Goal: Task Accomplishment & Management: Manage account settings

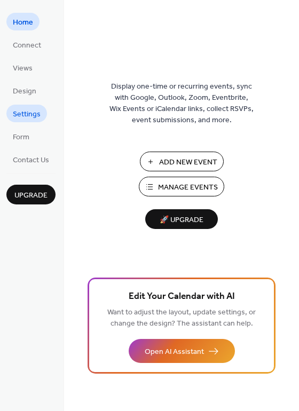
click at [29, 114] on span "Settings" at bounding box center [27, 114] width 28 height 11
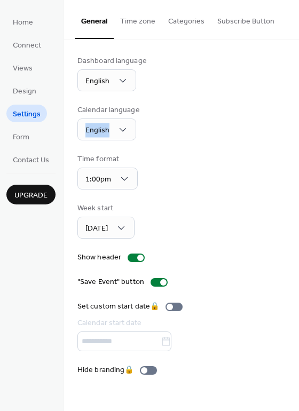
drag, startPoint x: 296, startPoint y: 109, endPoint x: 296, endPoint y: 139, distance: 29.9
click at [296, 139] on div "Dashboard language English Calendar language English Time format 1:00pm Week st…" at bounding box center [181, 216] width 235 height 352
drag, startPoint x: 297, startPoint y: 182, endPoint x: 297, endPoint y: 197, distance: 15.0
click at [297, 197] on div "Dashboard language English Calendar language English Time format 1:00pm Week st…" at bounding box center [181, 216] width 235 height 352
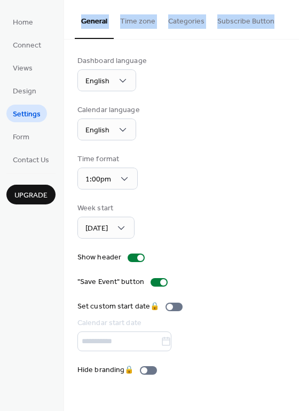
drag, startPoint x: 295, startPoint y: 15, endPoint x: 296, endPoint y: 30, distance: 15.6
click at [297, 30] on div "General Time zone Categories Subscribe Button" at bounding box center [181, 20] width 235 height 40
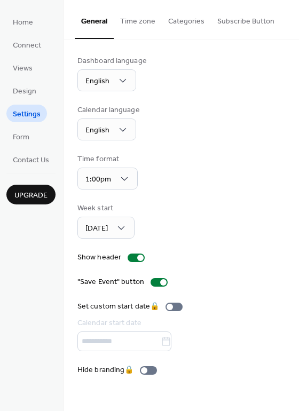
click at [294, 57] on div "Dashboard language English Calendar language English Time format 1:00pm Week st…" at bounding box center [181, 216] width 235 height 352
drag, startPoint x: 296, startPoint y: 65, endPoint x: 297, endPoint y: 95, distance: 29.9
click at [297, 95] on div "Dashboard language English Calendar language English Time format 1:00pm Week st…" at bounding box center [181, 216] width 235 height 352
click at [30, 92] on span "Design" at bounding box center [24, 91] width 23 height 11
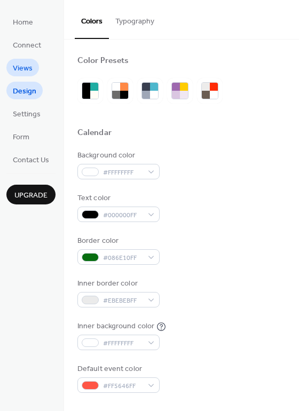
click at [27, 70] on span "Views" at bounding box center [23, 68] width 20 height 11
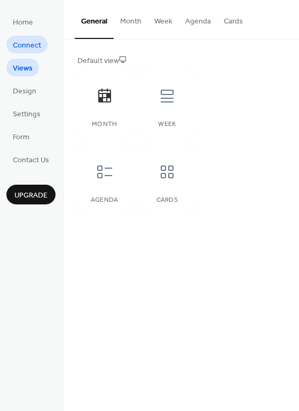
click at [32, 47] on span "Connect" at bounding box center [27, 45] width 28 height 11
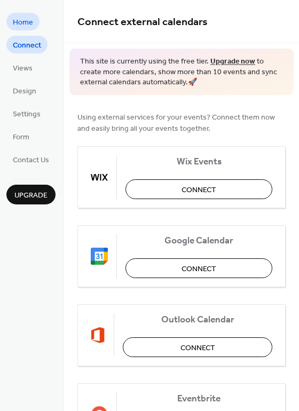
click at [32, 19] on span "Home" at bounding box center [23, 22] width 20 height 11
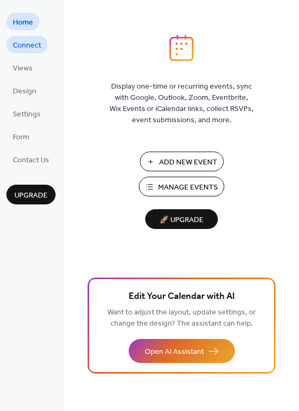
click at [29, 43] on span "Connect" at bounding box center [27, 45] width 28 height 11
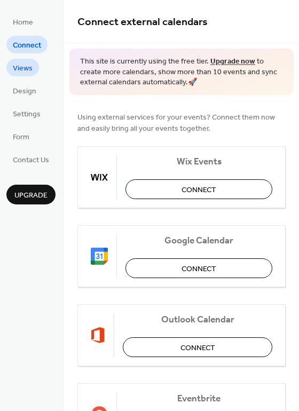
click at [29, 70] on span "Views" at bounding box center [23, 68] width 20 height 11
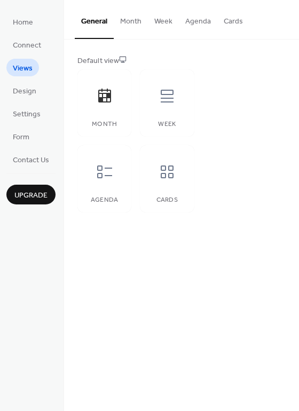
click at [142, 22] on button "Month" at bounding box center [131, 19] width 34 height 38
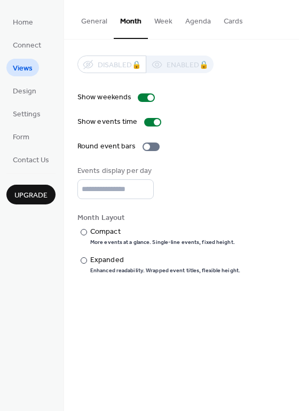
click at [165, 19] on button "Week" at bounding box center [163, 19] width 31 height 38
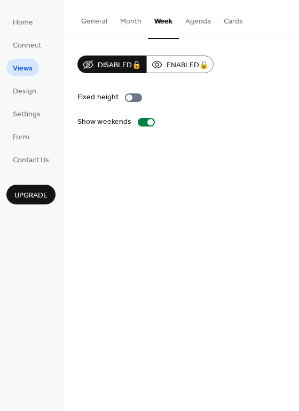
click at [130, 19] on button "Month" at bounding box center [131, 19] width 34 height 38
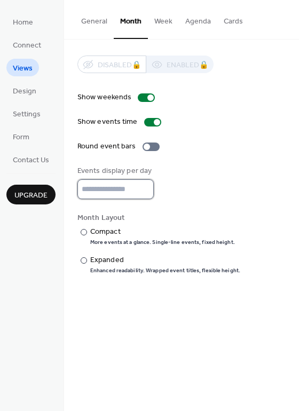
click at [144, 194] on input "*" at bounding box center [115, 189] width 76 height 20
click at [142, 193] on input "*" at bounding box center [115, 189] width 76 height 20
click at [143, 190] on input "*" at bounding box center [115, 189] width 76 height 20
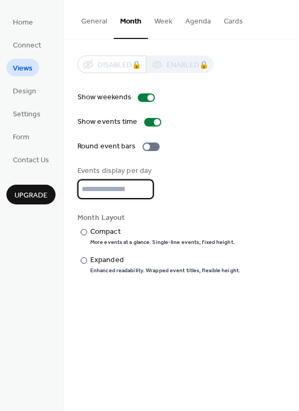
click at [141, 193] on input "*" at bounding box center [115, 189] width 76 height 20
type input "*"
click at [140, 190] on input "*" at bounding box center [115, 189] width 76 height 20
drag, startPoint x: 297, startPoint y: 180, endPoint x: 300, endPoint y: 208, distance: 28.4
click at [299, 208] on html "Home Connect Views Design Settings Form Contact Us Upgrade Views Upgrade Genera…" at bounding box center [149, 205] width 299 height 411
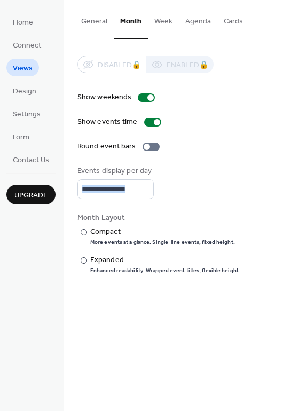
drag, startPoint x: 295, startPoint y: 182, endPoint x: 295, endPoint y: 213, distance: 31.0
click at [295, 213] on div "Disabled 🔒 Enabled 🔒 Show weekends Show events time Round event bars Events dis…" at bounding box center [181, 165] width 235 height 251
click at [28, 94] on span "Design" at bounding box center [24, 91] width 23 height 11
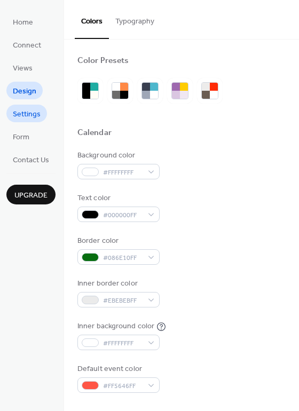
click at [27, 114] on span "Settings" at bounding box center [27, 114] width 28 height 11
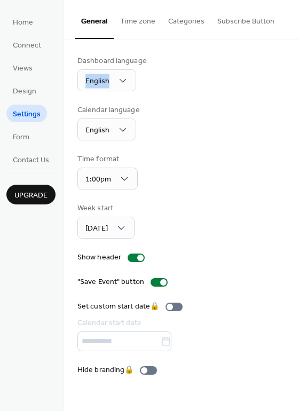
drag, startPoint x: 295, startPoint y: 56, endPoint x: 296, endPoint y: 87, distance: 31.0
click at [296, 87] on div "Dashboard language English Calendar language English Time format 1:00pm Week st…" at bounding box center [181, 216] width 235 height 352
drag, startPoint x: 296, startPoint y: 166, endPoint x: 297, endPoint y: 194, distance: 28.3
click at [297, 194] on div "Dashboard language English Calendar language English Time format 1:00pm Week st…" at bounding box center [181, 216] width 235 height 352
click at [26, 136] on span "Form" at bounding box center [21, 137] width 17 height 11
